Goal: Use online tool/utility: Use online tool/utility

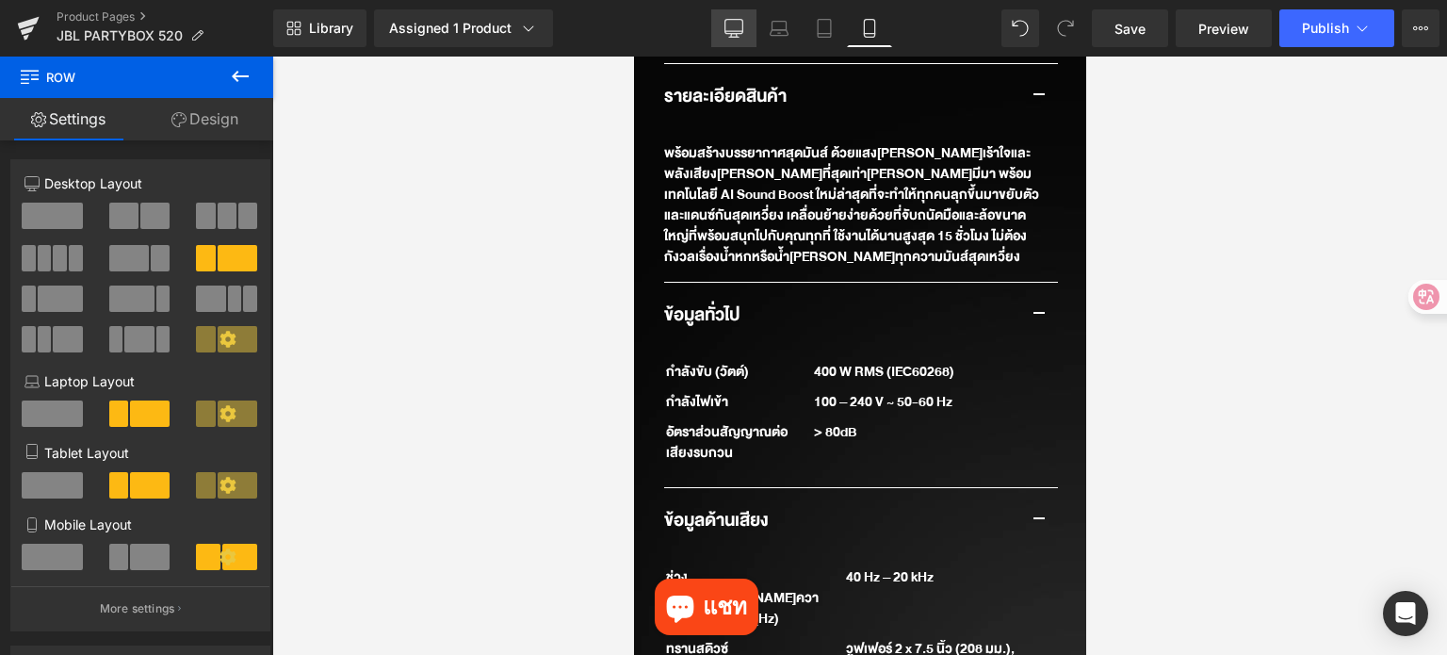
drag, startPoint x: 729, startPoint y: 26, endPoint x: 479, endPoint y: 108, distance: 263.7
click at [729, 26] on icon at bounding box center [734, 28] width 19 height 19
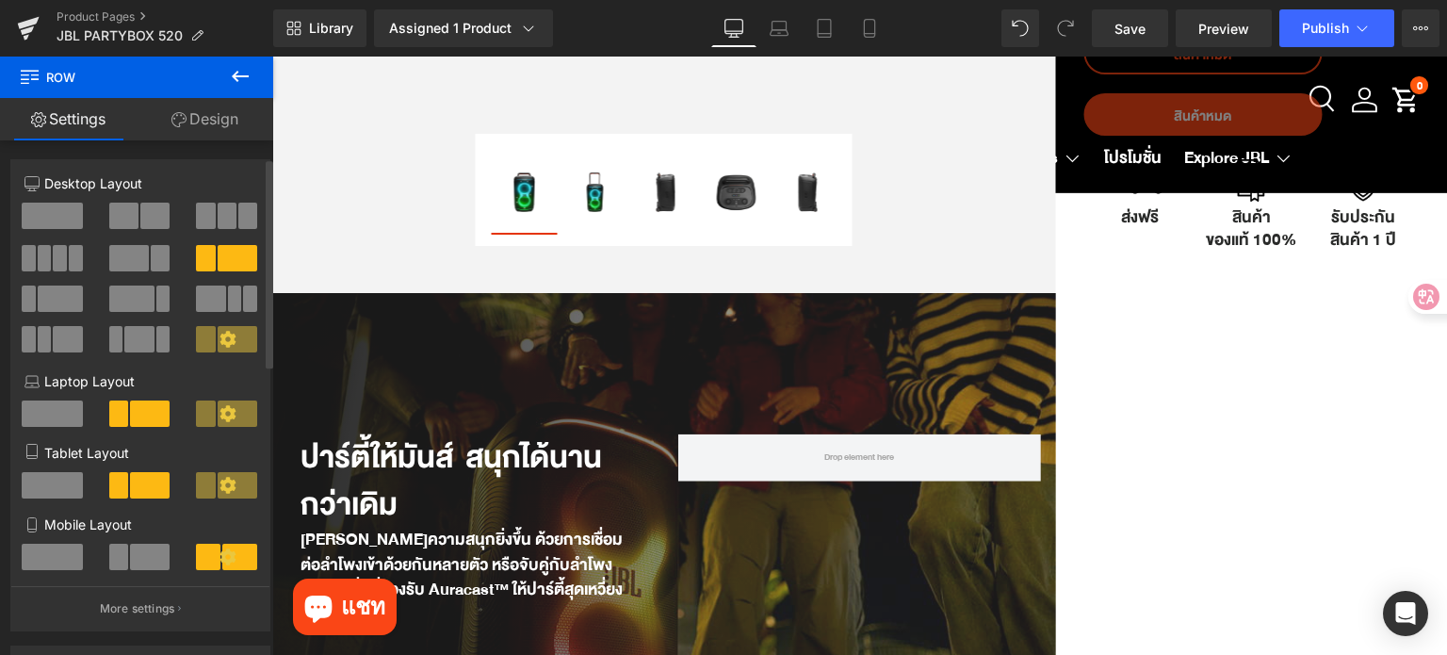
scroll to position [565, 0]
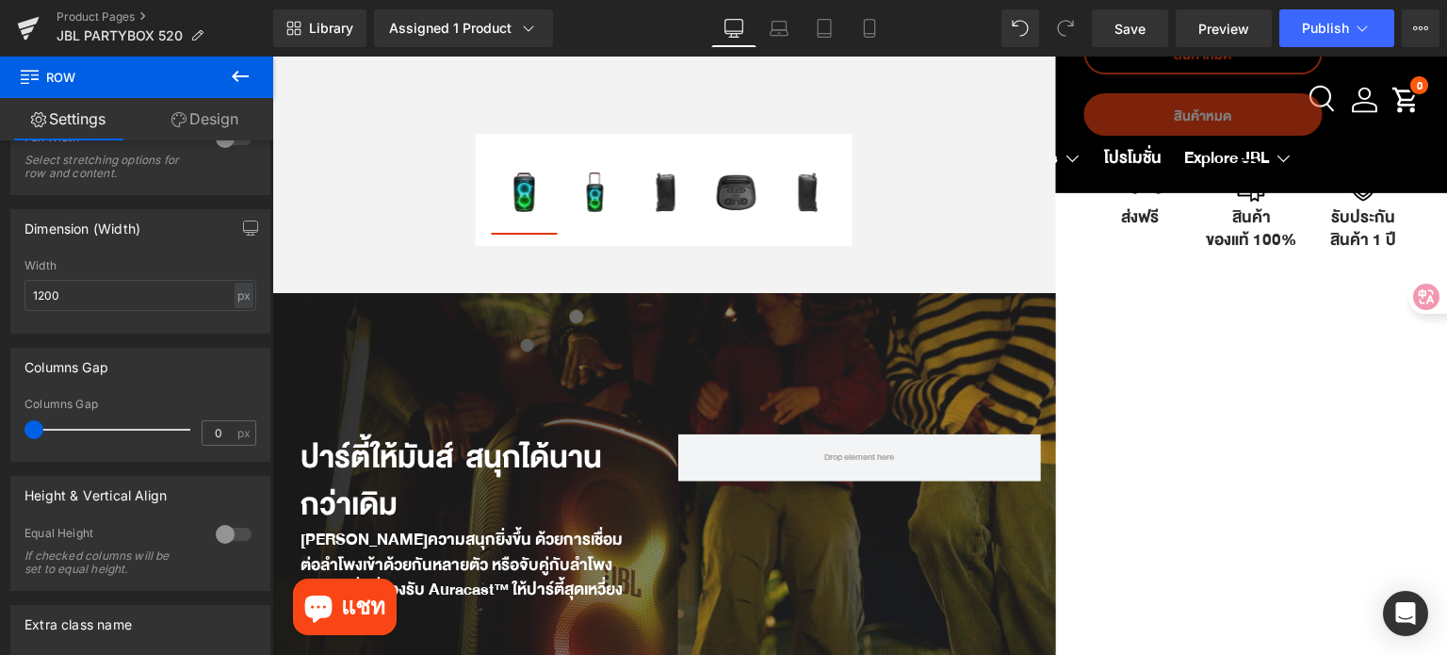
click at [76, 120] on link "Settings" at bounding box center [68, 119] width 137 height 42
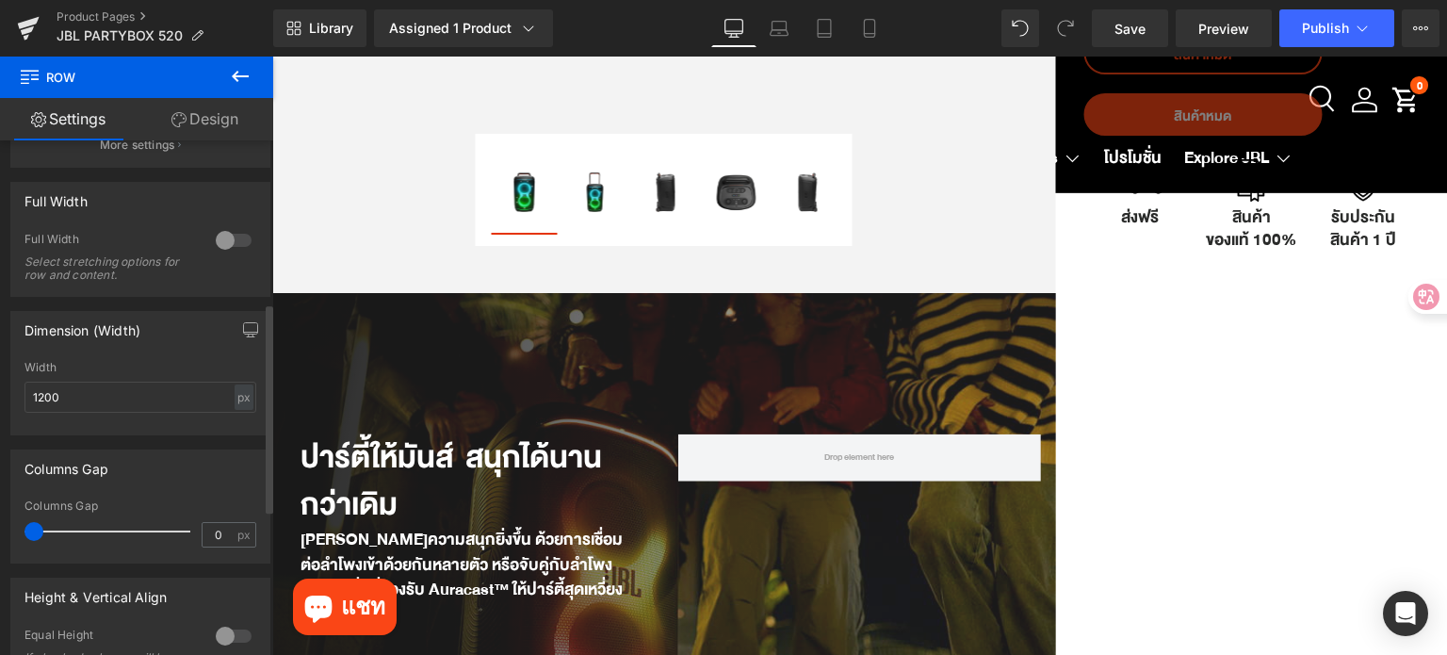
scroll to position [0, 0]
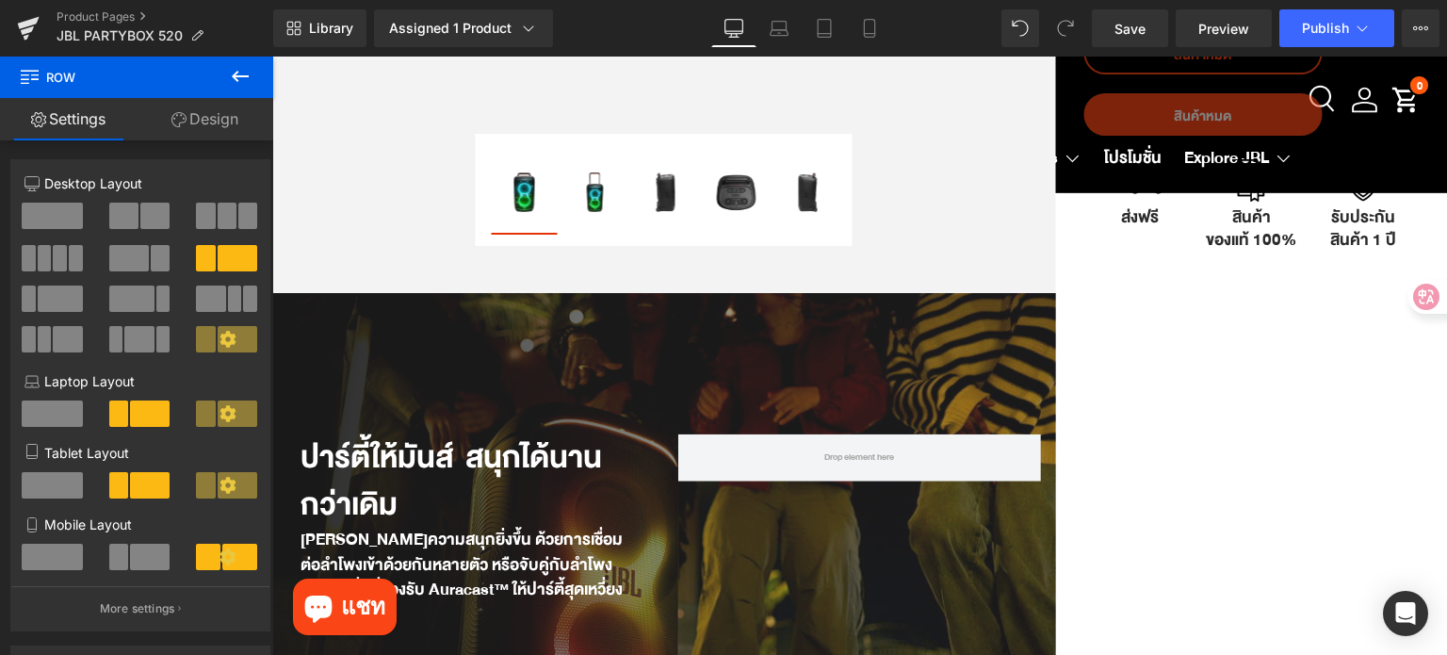
click at [235, 77] on icon at bounding box center [240, 76] width 23 height 23
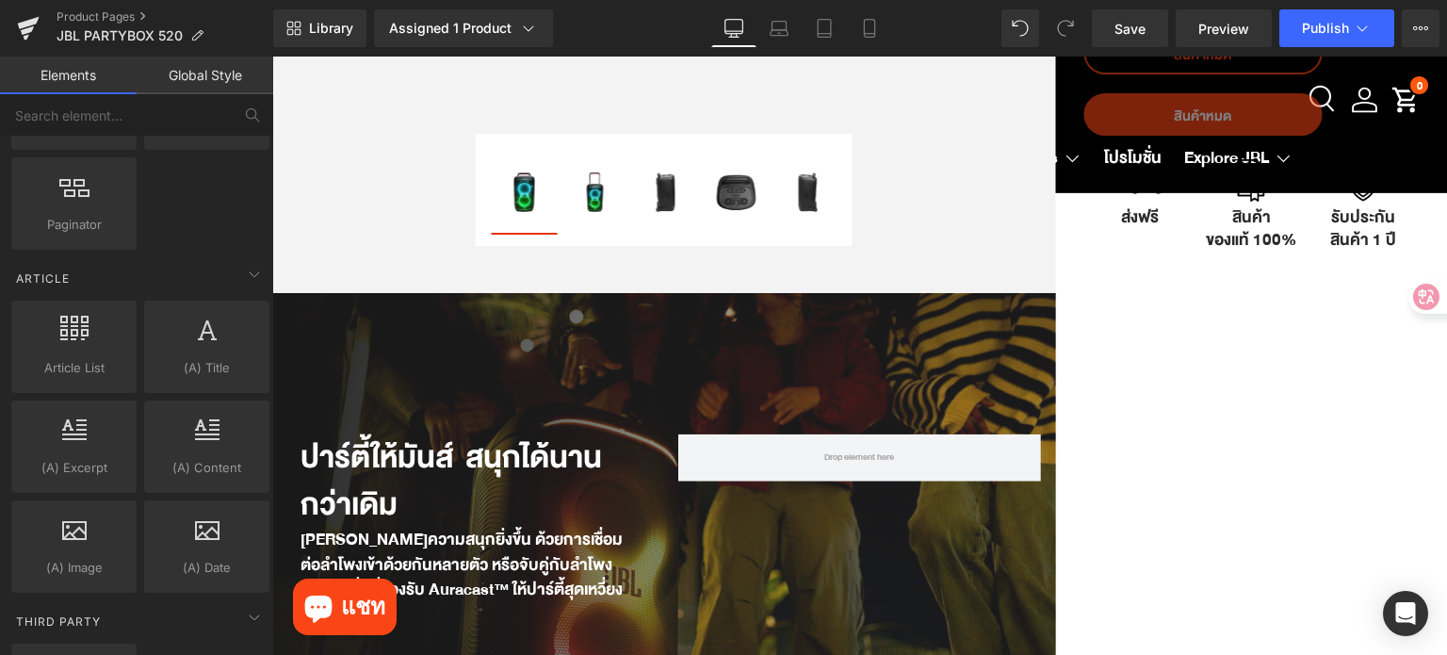
scroll to position [3720, 0]
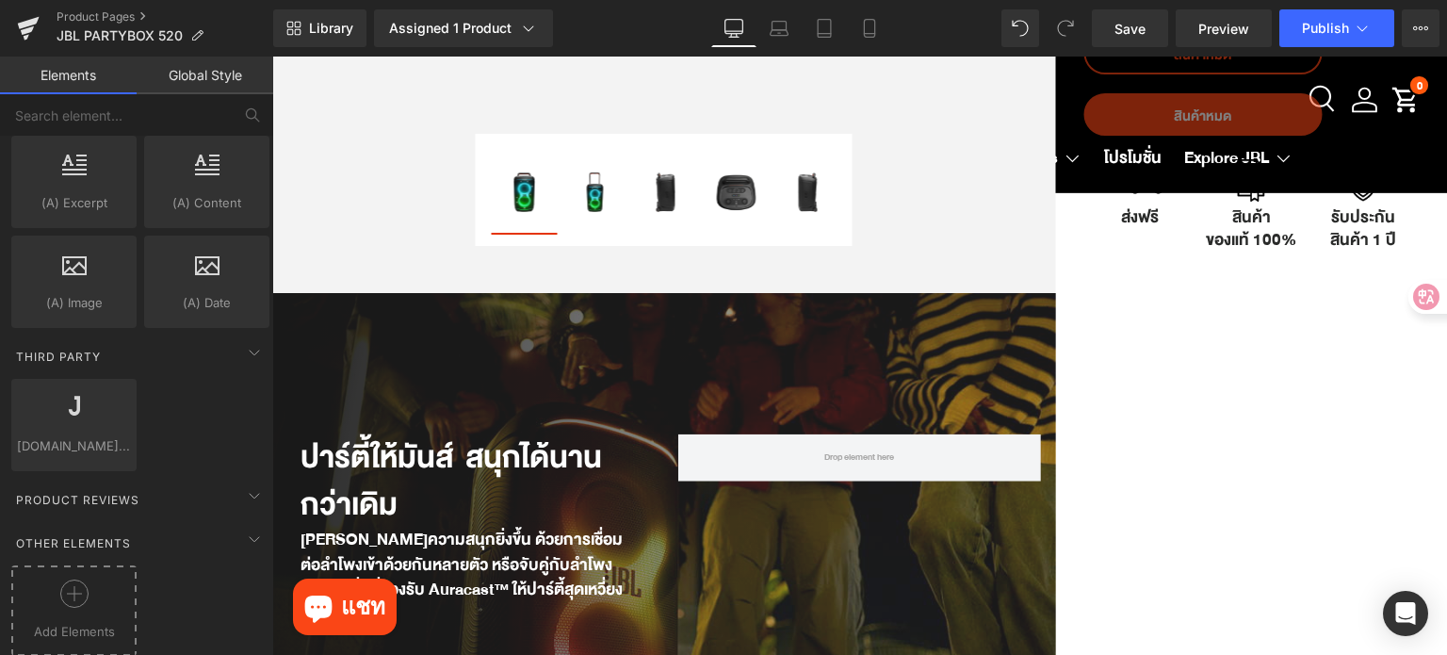
click at [106, 579] on div at bounding box center [74, 600] width 116 height 42
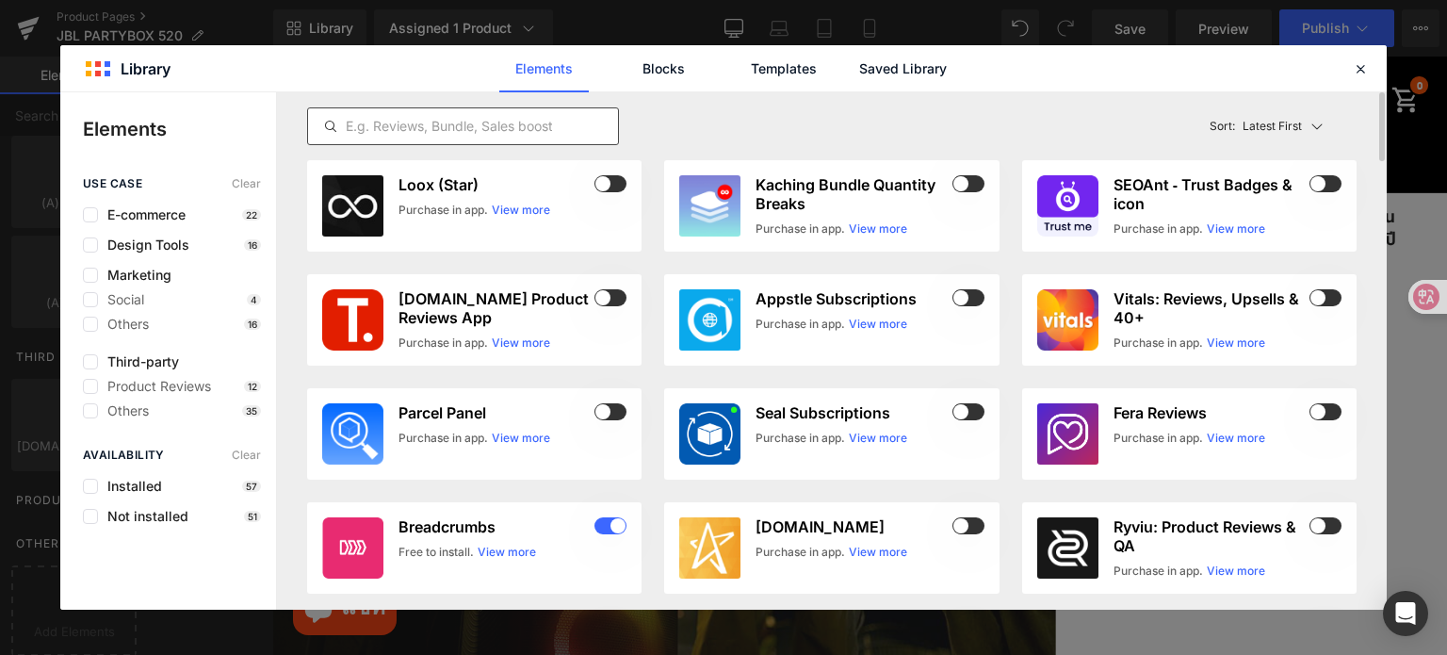
click at [566, 112] on div at bounding box center [463, 126] width 312 height 38
click at [913, 67] on link "Saved Library" at bounding box center [903, 68] width 90 height 47
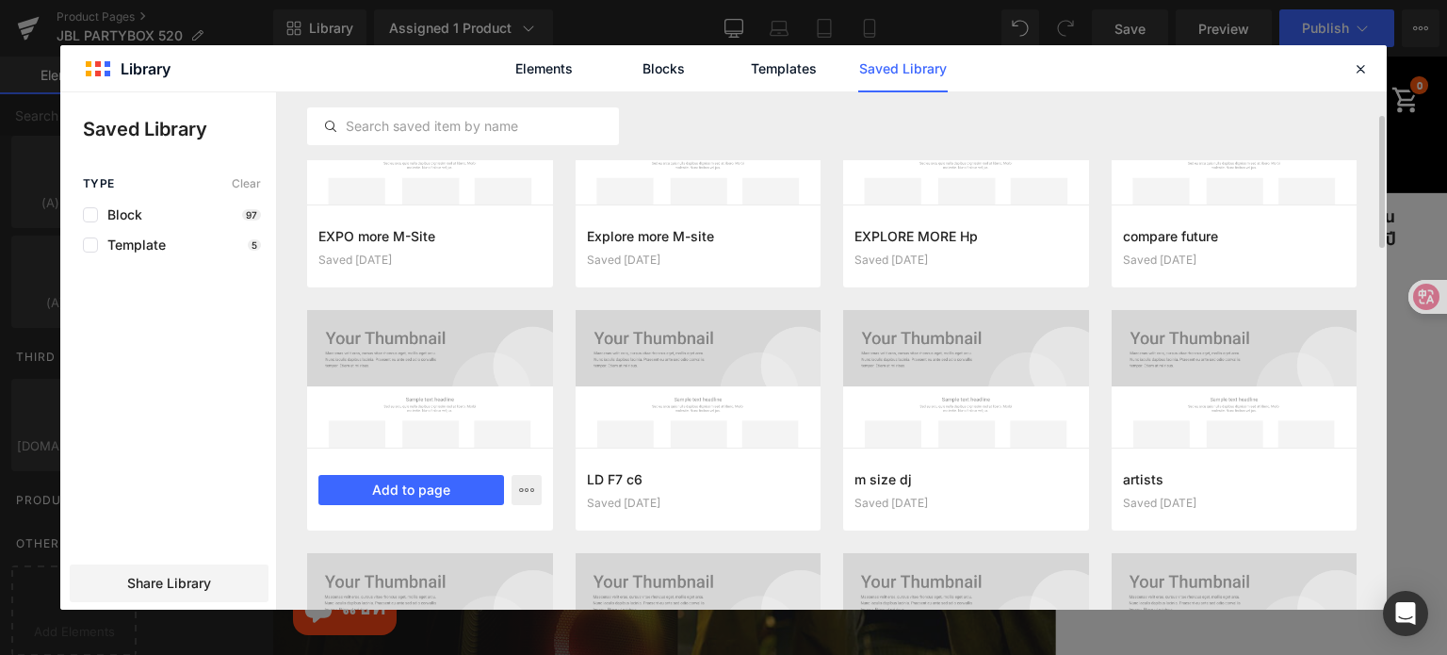
scroll to position [189, 0]
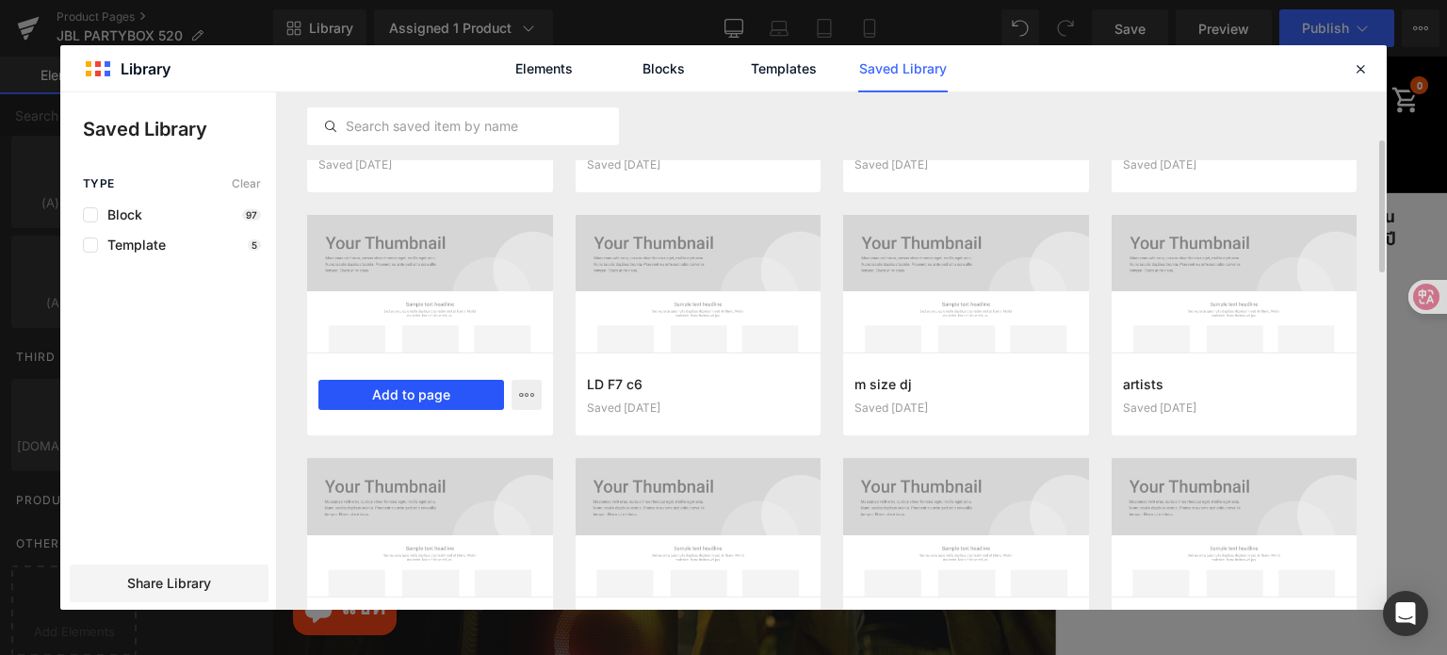
click at [431, 395] on button "Add to page" at bounding box center [411, 395] width 186 height 30
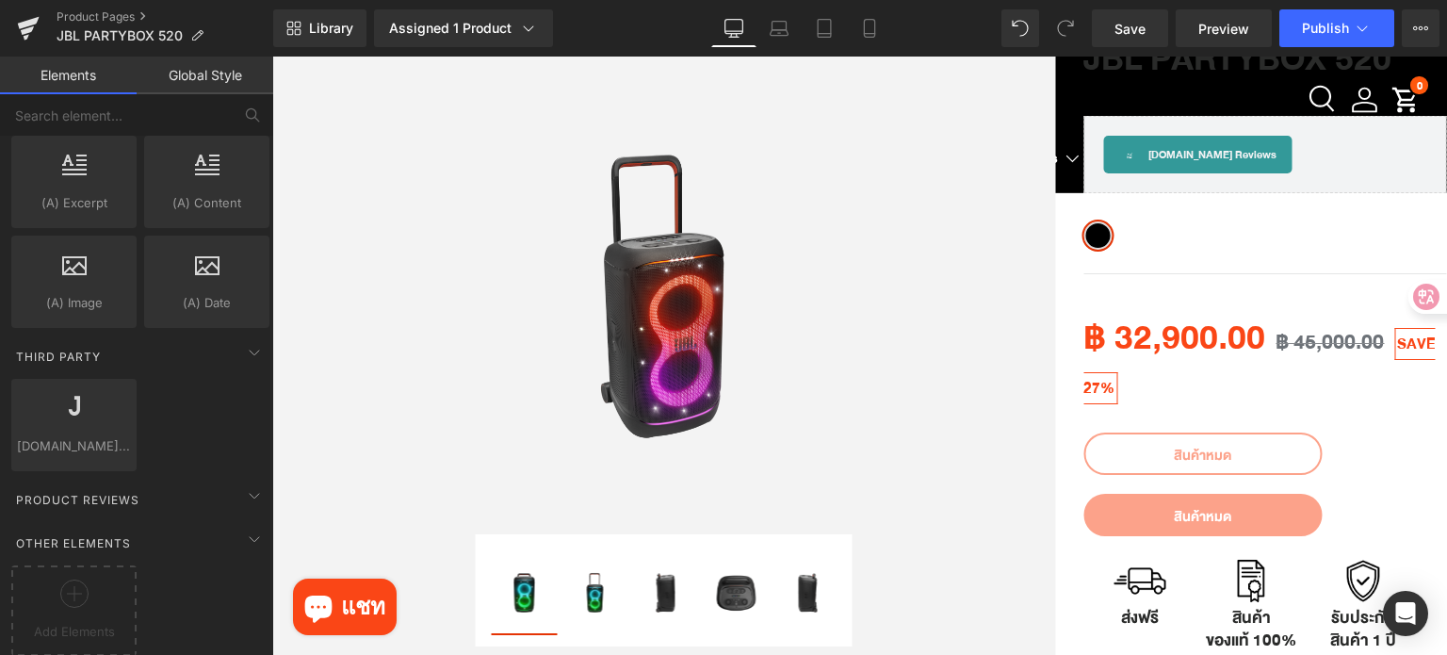
scroll to position [0, 0]
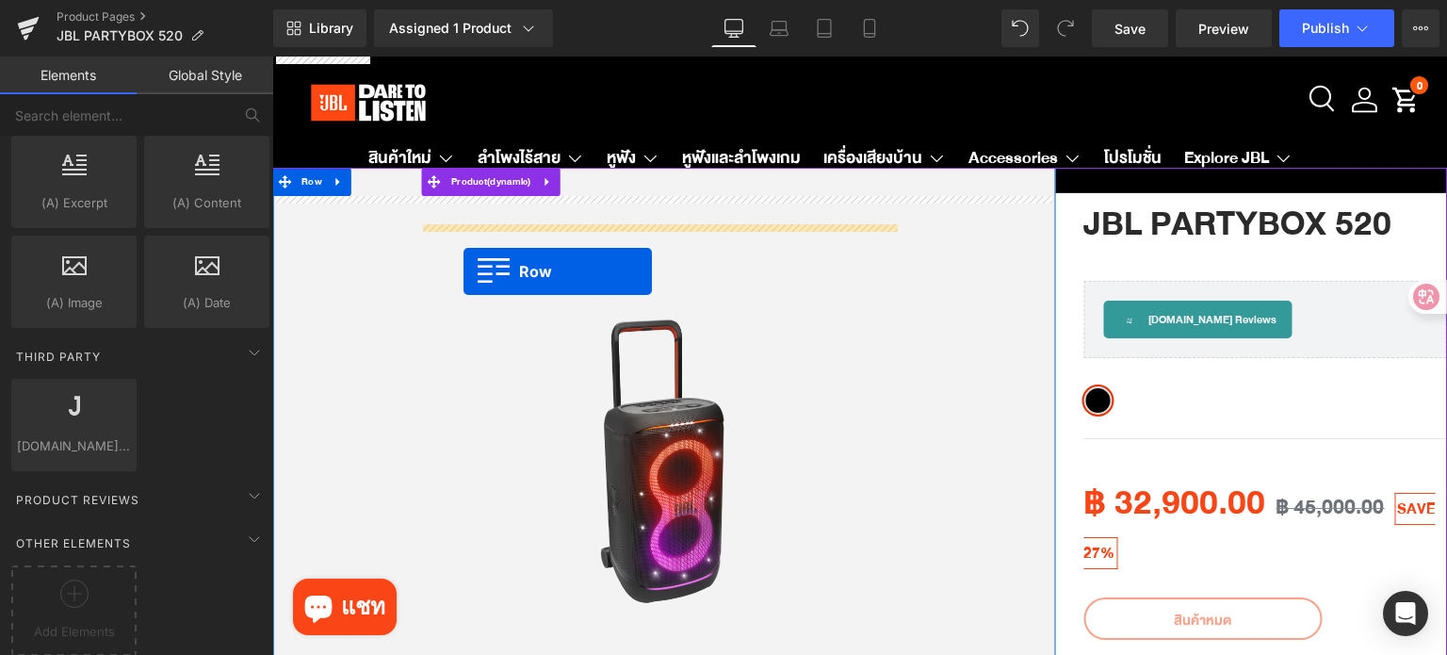
drag, startPoint x: 287, startPoint y: 186, endPoint x: 464, endPoint y: 270, distance: 195.5
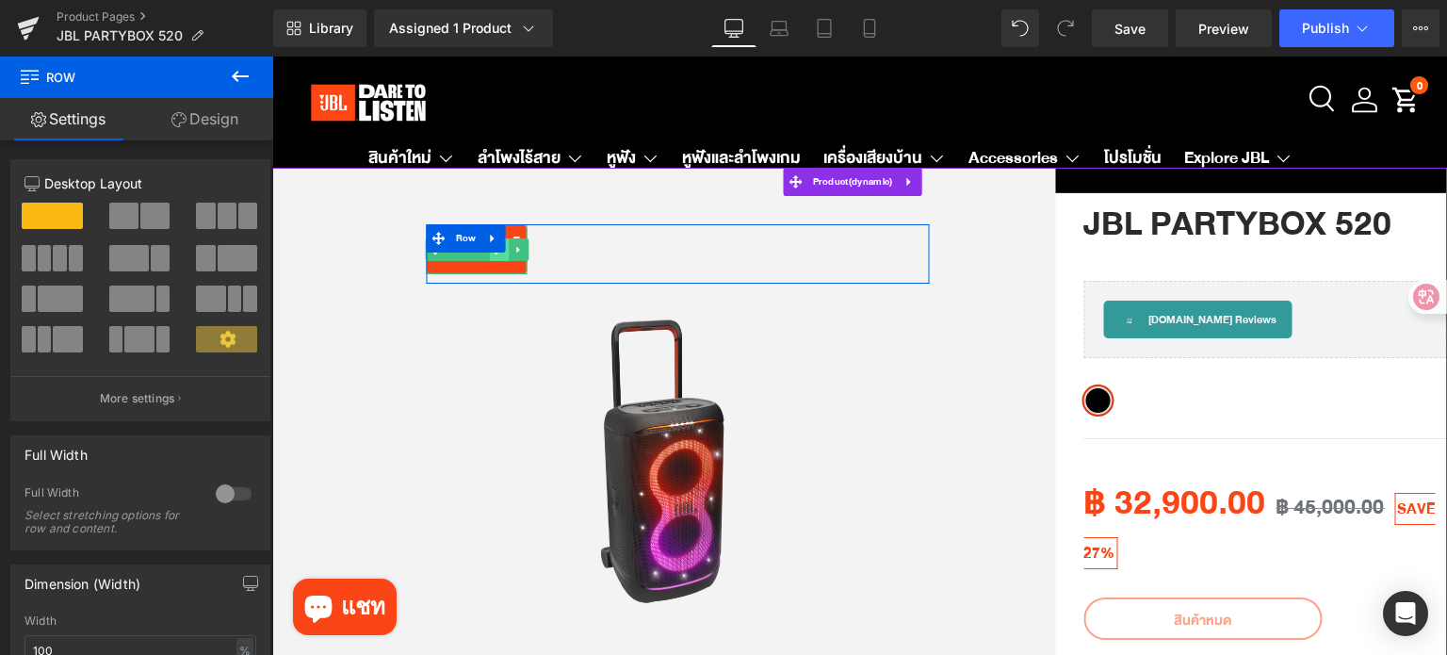
click at [494, 255] on link at bounding box center [500, 249] width 20 height 23
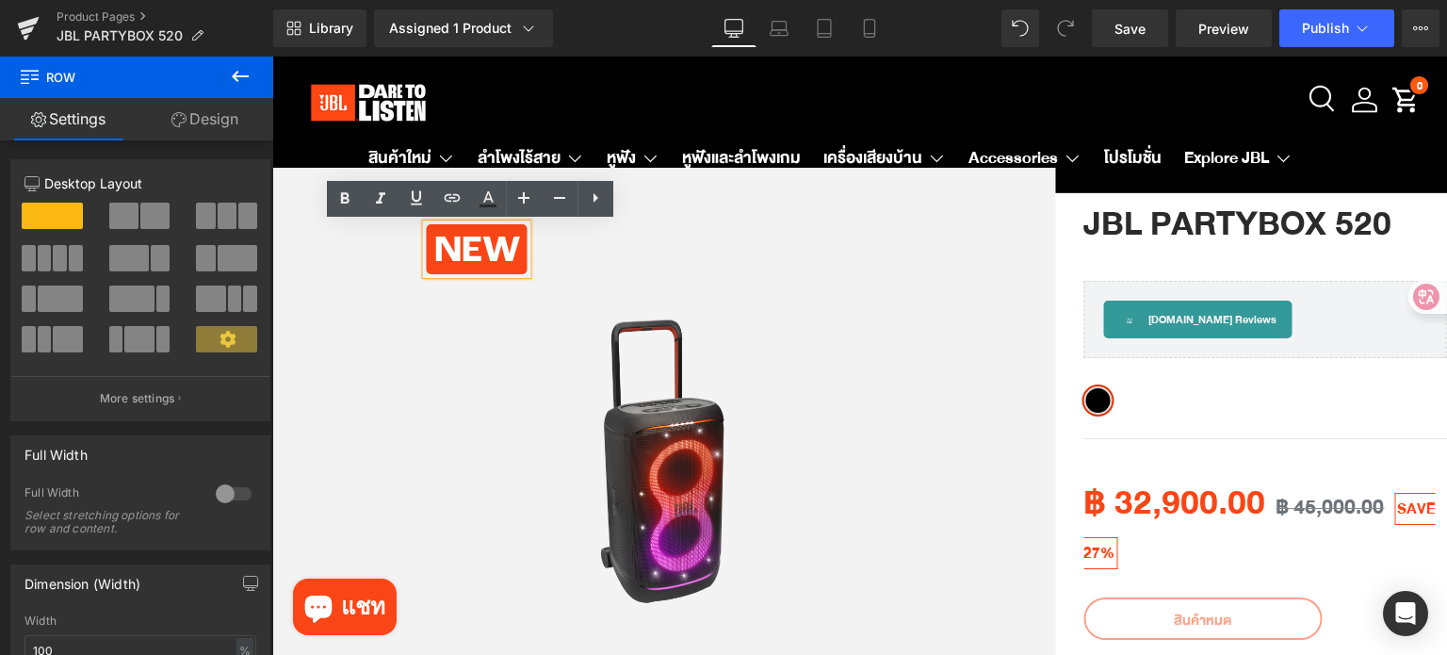
click at [498, 255] on p "New" at bounding box center [477, 251] width 86 height 45
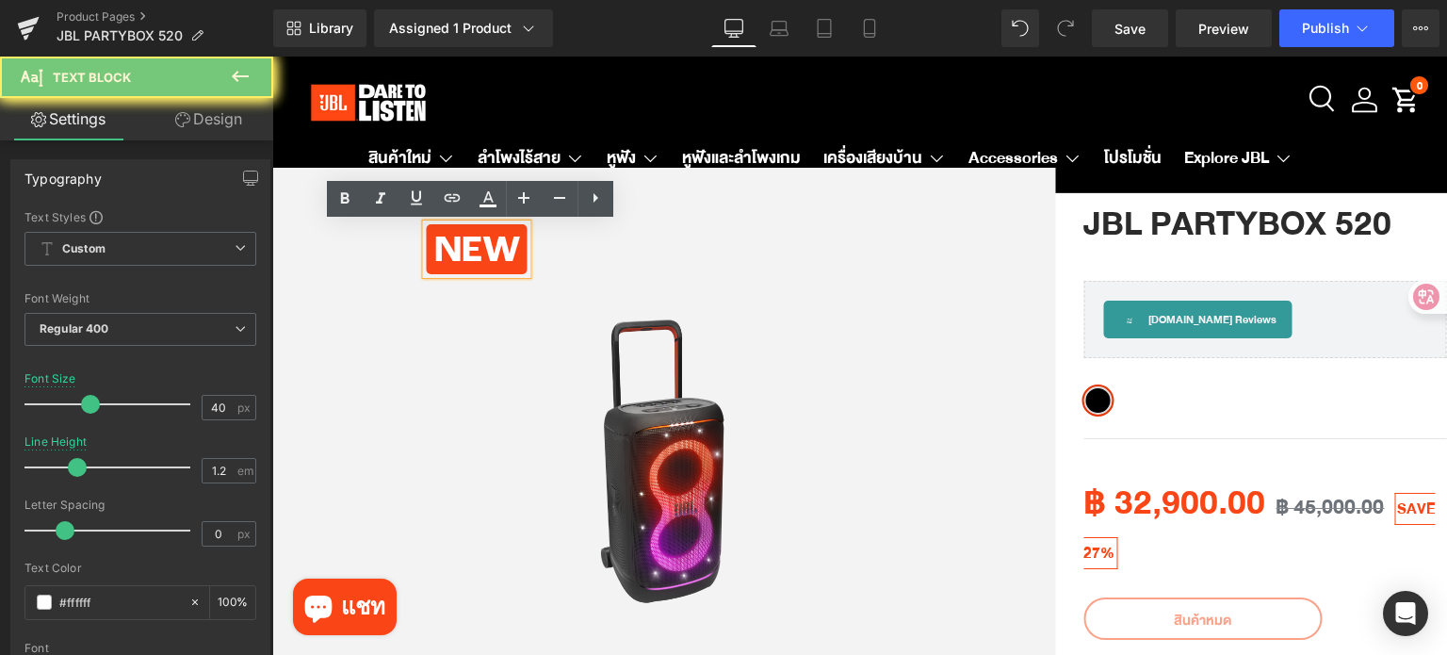
click at [498, 255] on p "New" at bounding box center [477, 251] width 86 height 45
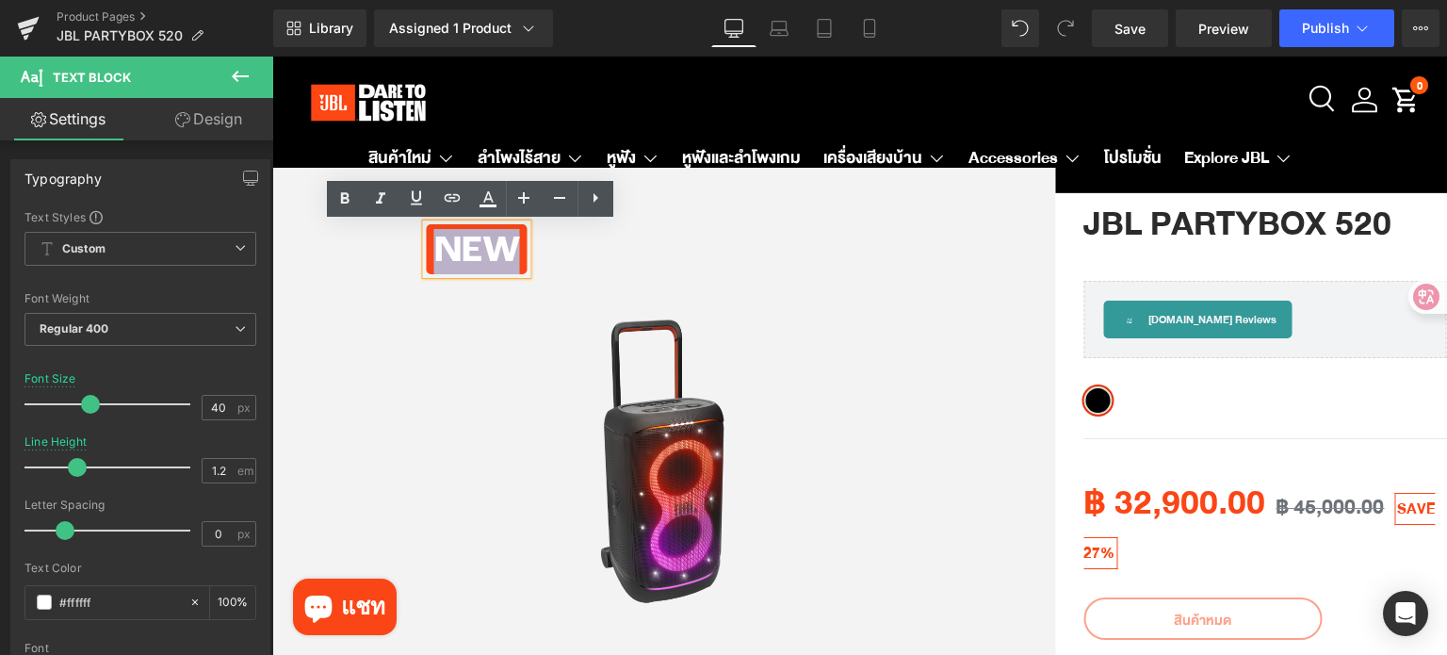
copy p "New"
